Goal: Check status: Check status

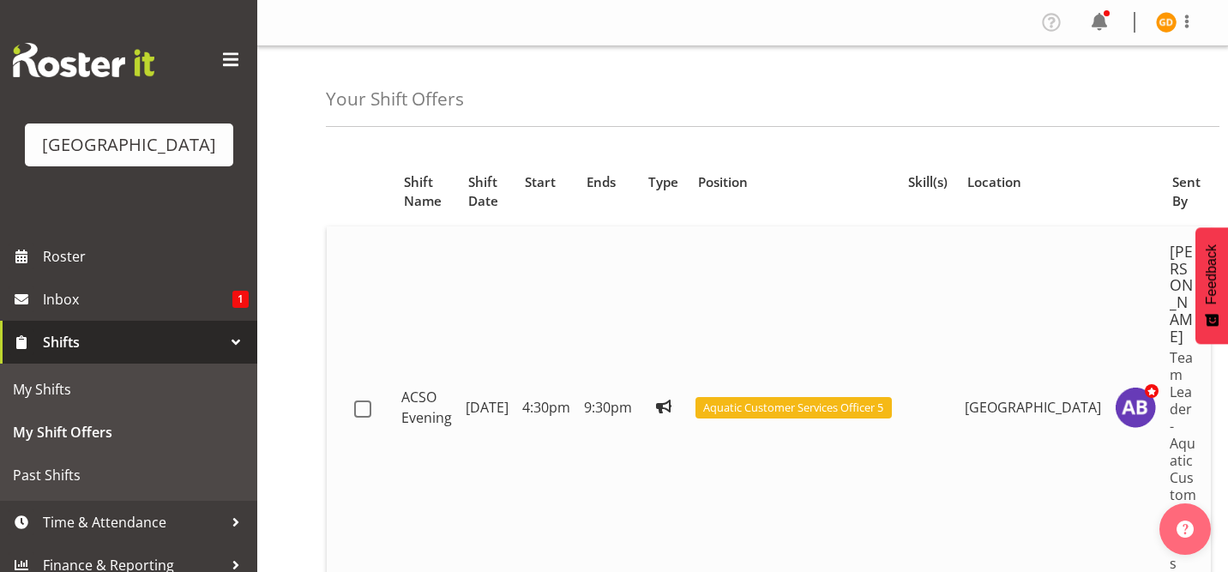
click at [492, 431] on td "[DATE]" at bounding box center [487, 407] width 57 height 363
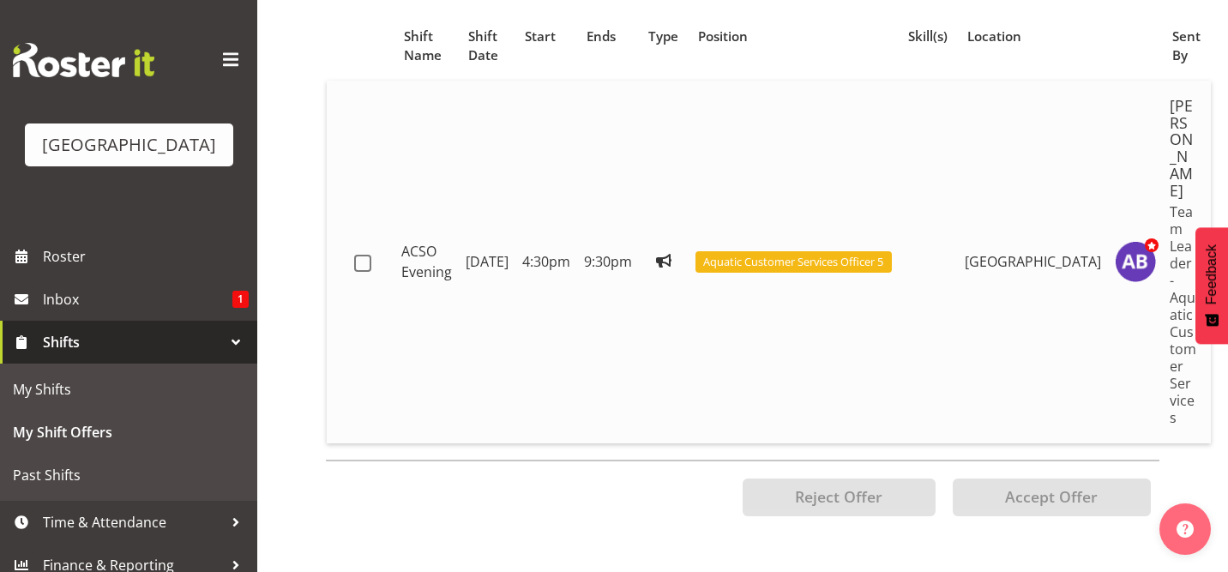
scroll to position [148, 0]
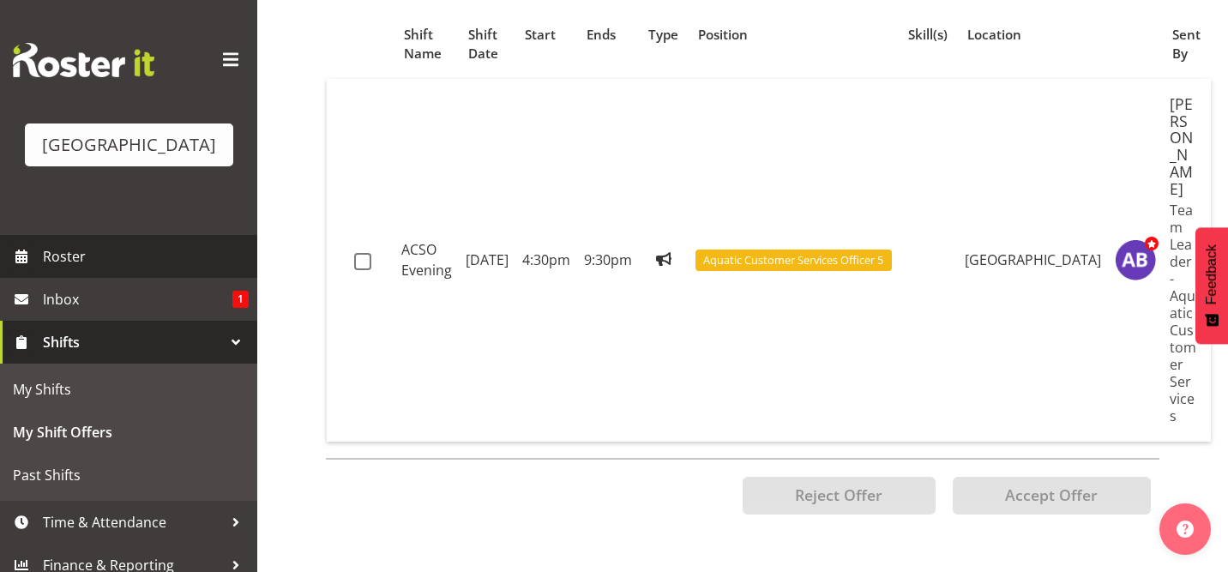
click at [129, 258] on span "Roster" at bounding box center [146, 257] width 206 height 26
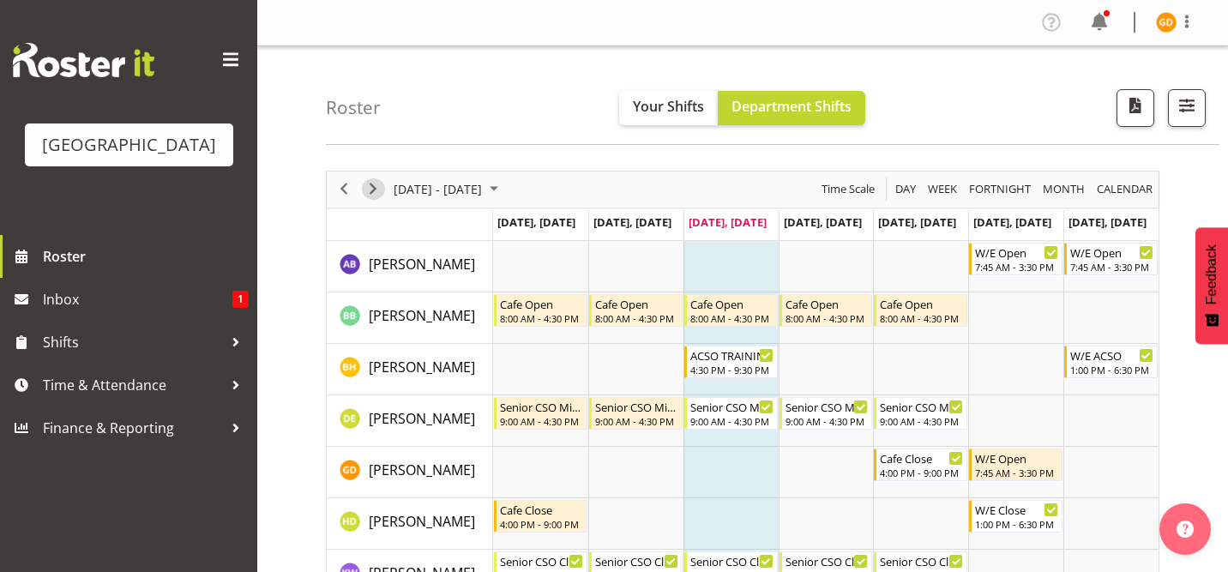
click at [375, 197] on span "Next" at bounding box center [373, 188] width 21 height 21
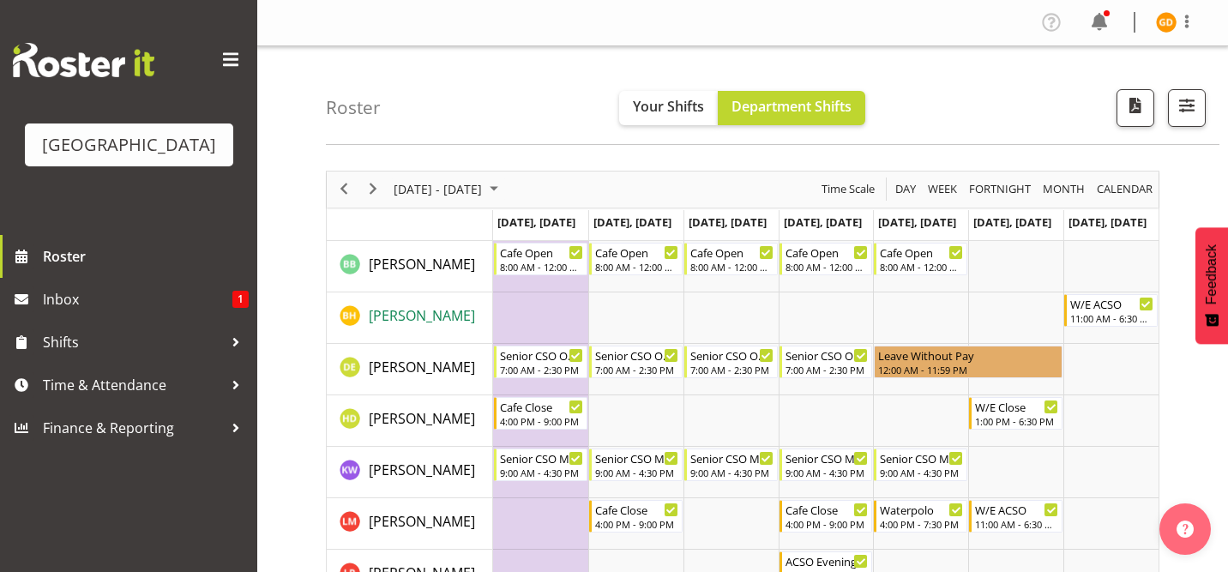
click at [431, 310] on span "[PERSON_NAME]" at bounding box center [422, 315] width 106 height 19
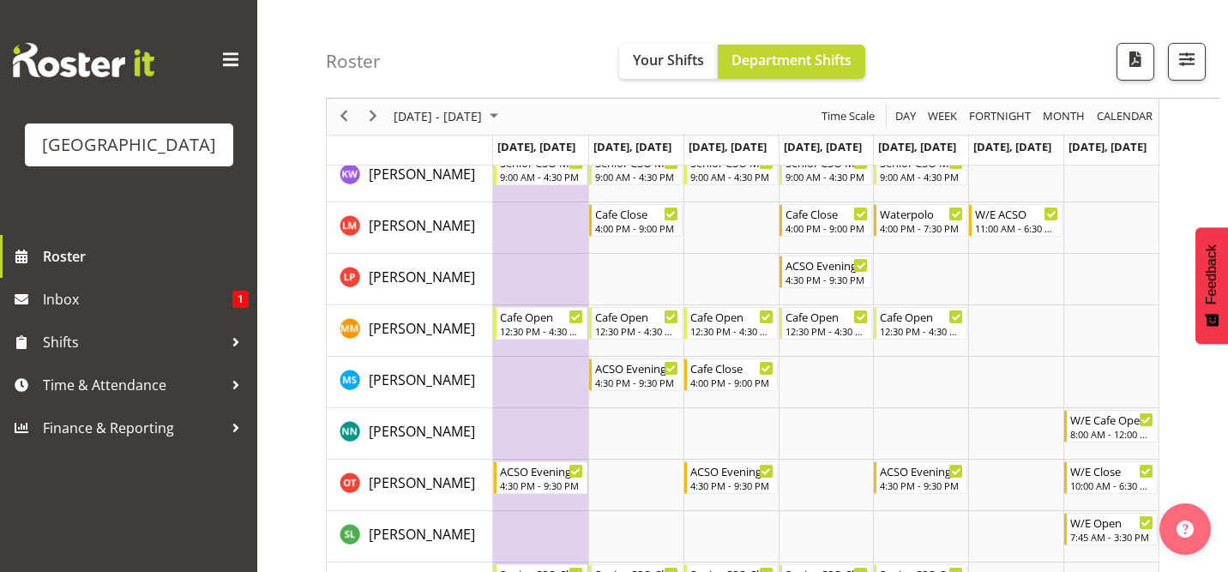
scroll to position [297, 0]
click at [369, 109] on span "Next" at bounding box center [373, 116] width 21 height 21
